Goal: Transaction & Acquisition: Book appointment/travel/reservation

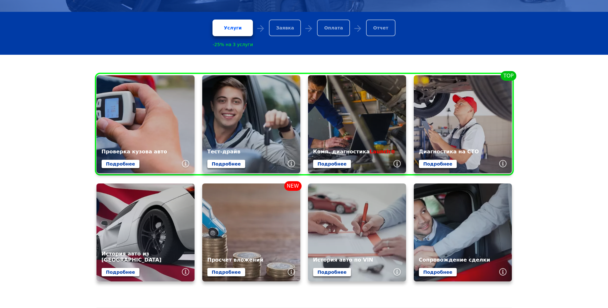
scroll to position [224, 0]
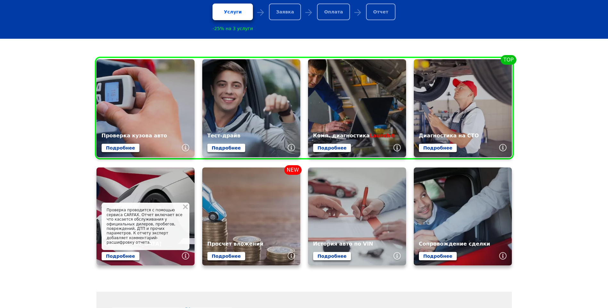
click at [184, 220] on div "Проверка проводится с помощью сервиса CARFAX. Отчет включает все что касается о…" at bounding box center [146, 226] width 88 height 47
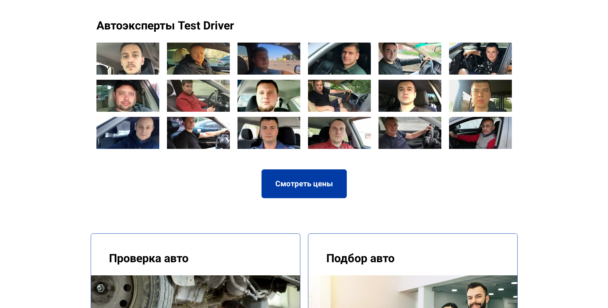
scroll to position [673, 0]
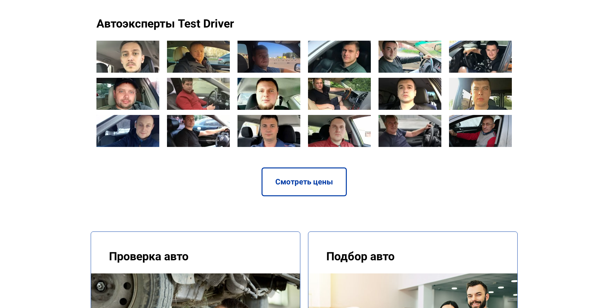
click at [298, 168] on link "Смотреть цены" at bounding box center [304, 182] width 85 height 29
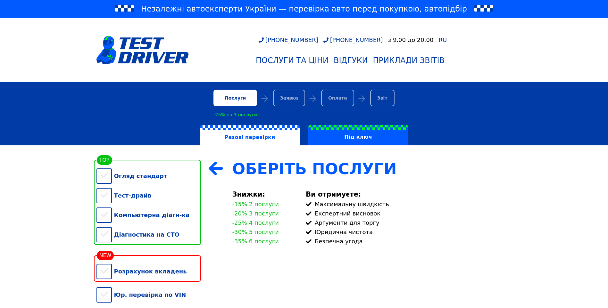
scroll to position [96, 0]
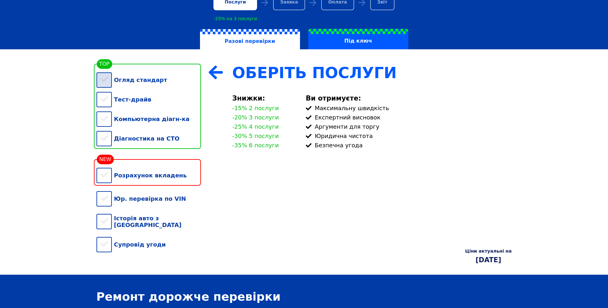
click at [100, 86] on div "Огляд стандарт" at bounding box center [149, 80] width 105 height 20
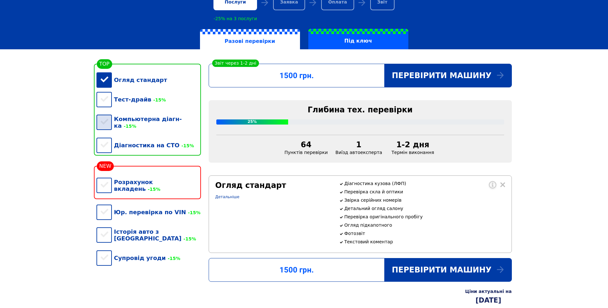
click at [105, 126] on div "Компьютерна діагн-ка -15%" at bounding box center [149, 122] width 105 height 26
click at [106, 143] on div "Діагностика на СТО -15%" at bounding box center [149, 146] width 105 height 20
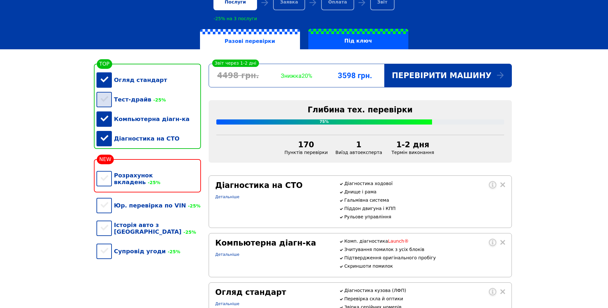
click at [105, 99] on div "Тест-драйв -25%" at bounding box center [149, 100] width 105 height 20
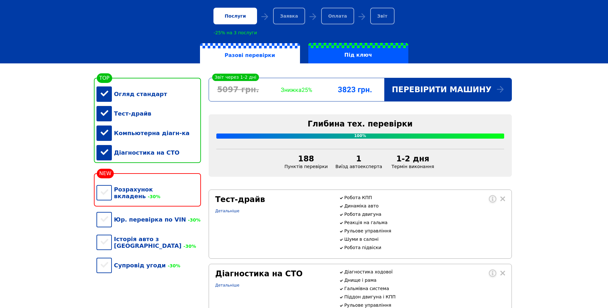
scroll to position [0, 0]
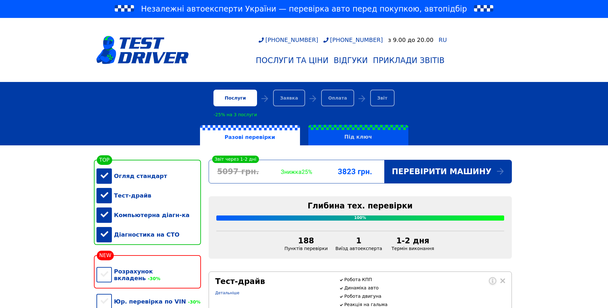
click at [342, 141] on label "Під ключ" at bounding box center [358, 135] width 100 height 21
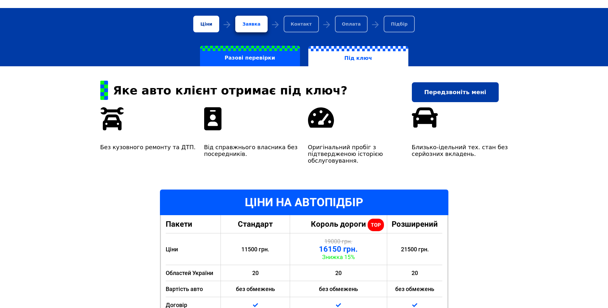
scroll to position [64, 0]
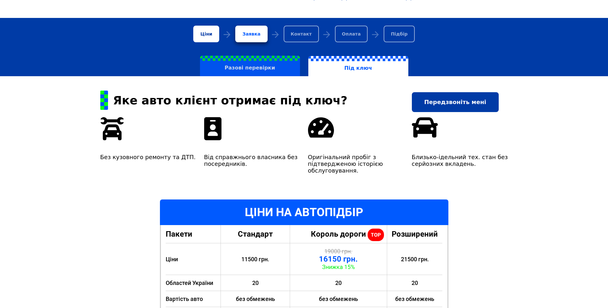
click at [244, 75] on label "Разові перевірки" at bounding box center [250, 66] width 100 height 21
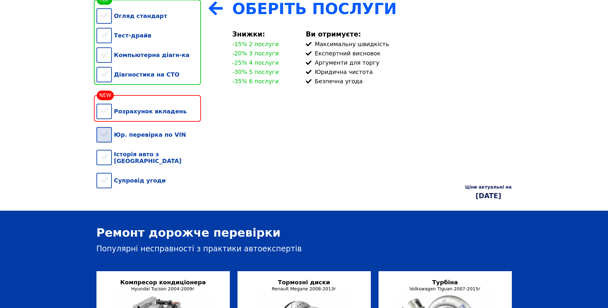
scroll to position [128, 0]
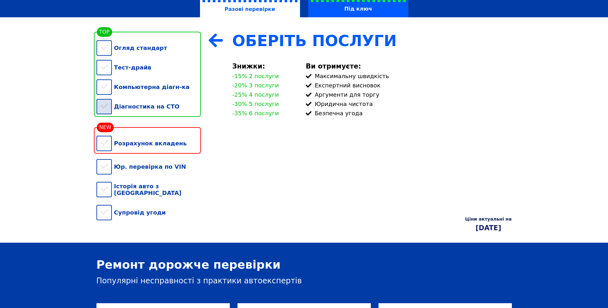
click at [109, 116] on div "Діагностика на СТО" at bounding box center [149, 107] width 105 height 20
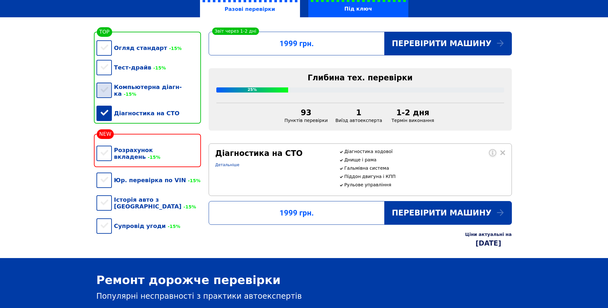
click at [106, 91] on div "Компьютерна діагн-ка -15%" at bounding box center [149, 90] width 105 height 26
click at [103, 71] on div "Тест-драйв -15%" at bounding box center [149, 68] width 105 height 20
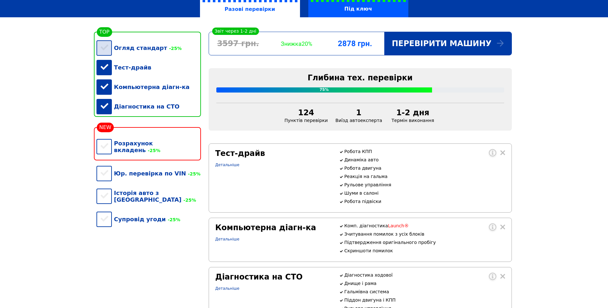
click at [101, 56] on div "Огляд стандарт -25%" at bounding box center [149, 48] width 105 height 20
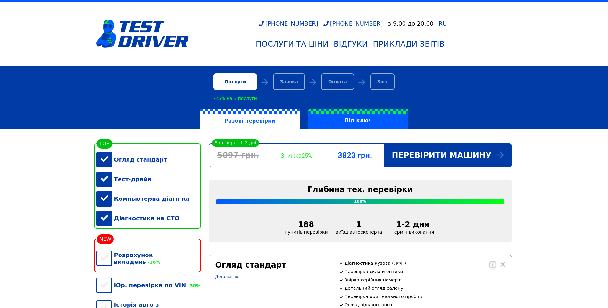
scroll to position [0, 0]
